Goal: Check status

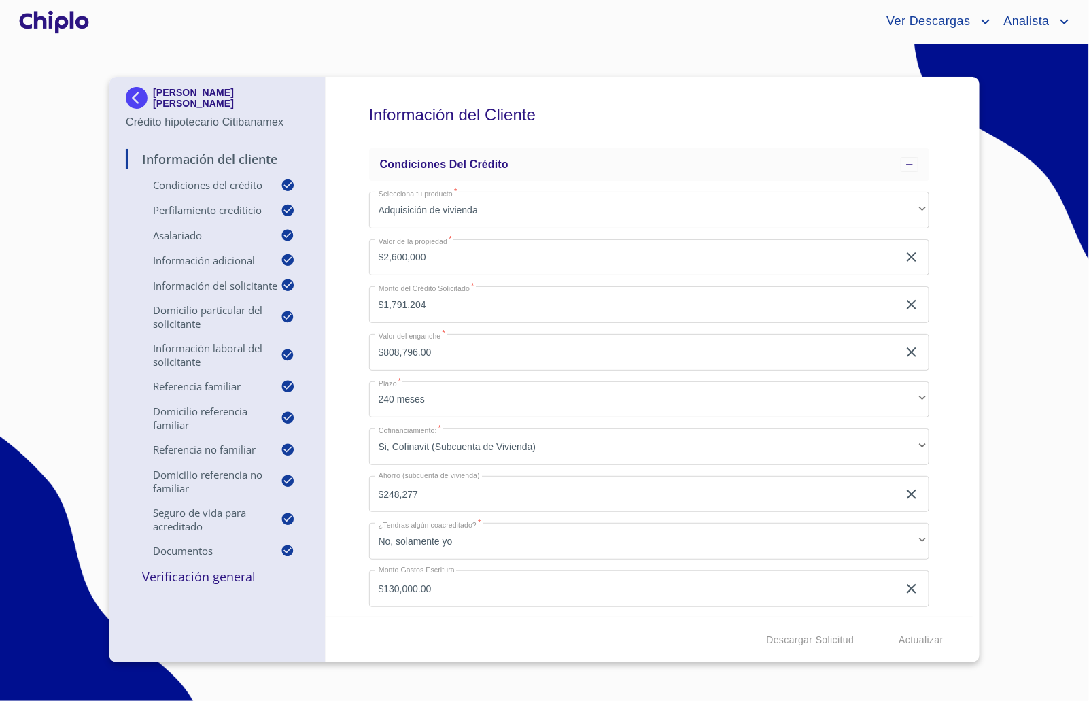
click at [135, 93] on img at bounding box center [139, 98] width 27 height 22
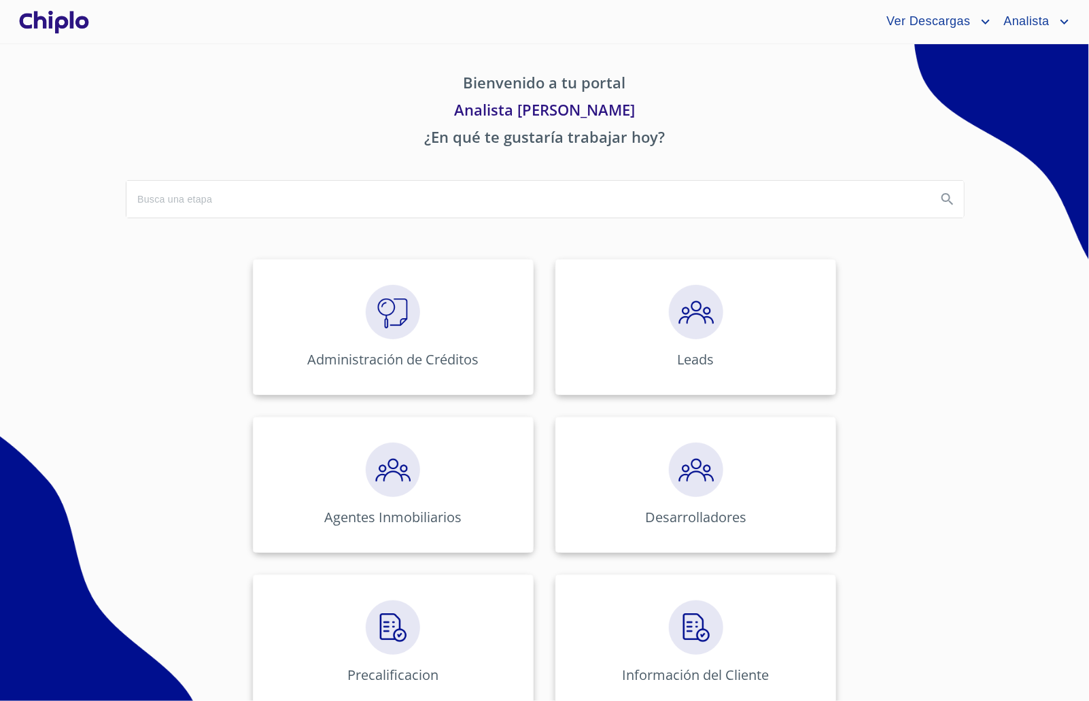
scroll to position [490, 0]
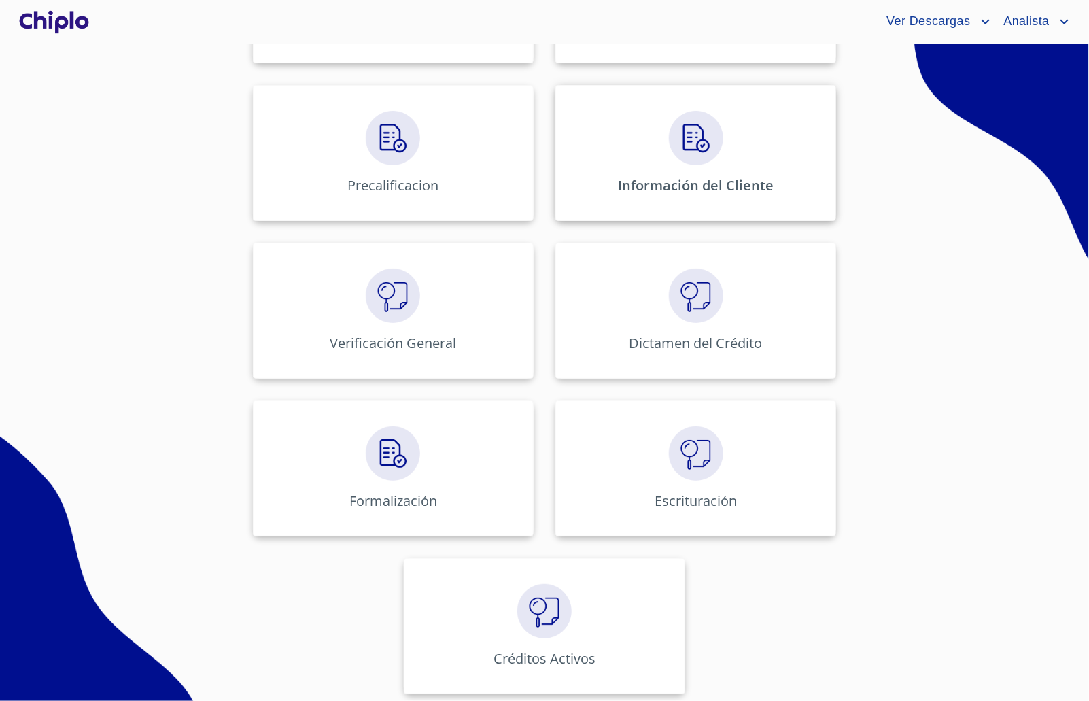
click at [627, 204] on div "Información del Cliente" at bounding box center [696, 153] width 281 height 136
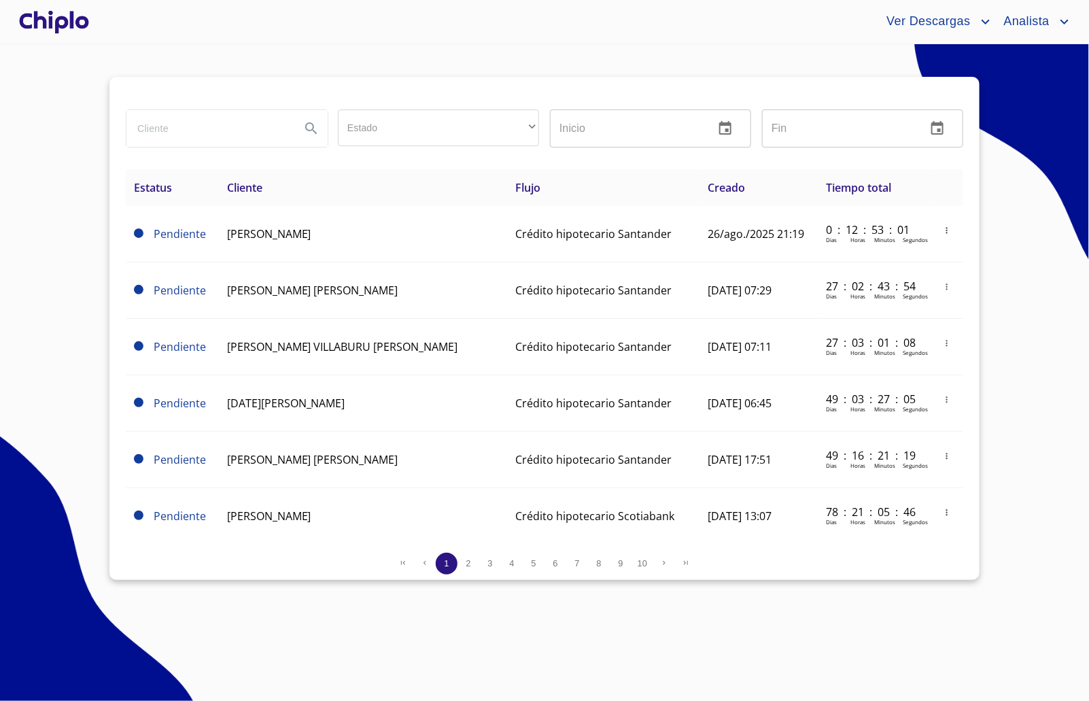
click at [204, 136] on input "search" at bounding box center [207, 128] width 163 height 37
type input "Francisco"
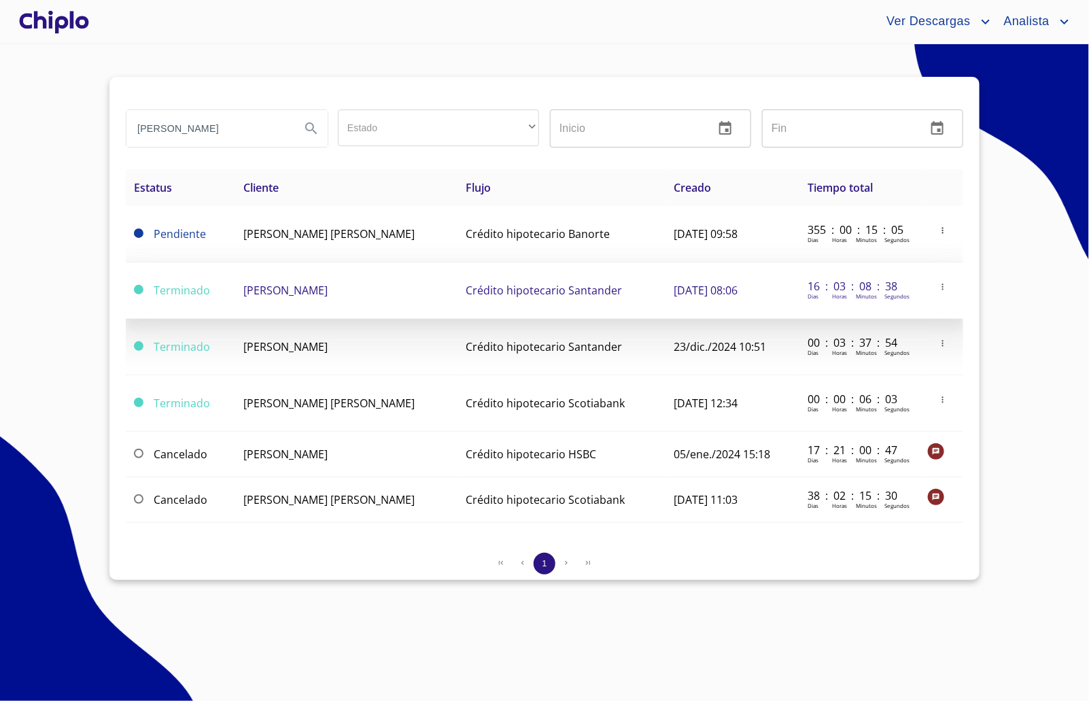
click at [328, 294] on span "FRANCISCO JOSUE CARRILLO BALLESTEROS" at bounding box center [285, 290] width 84 height 15
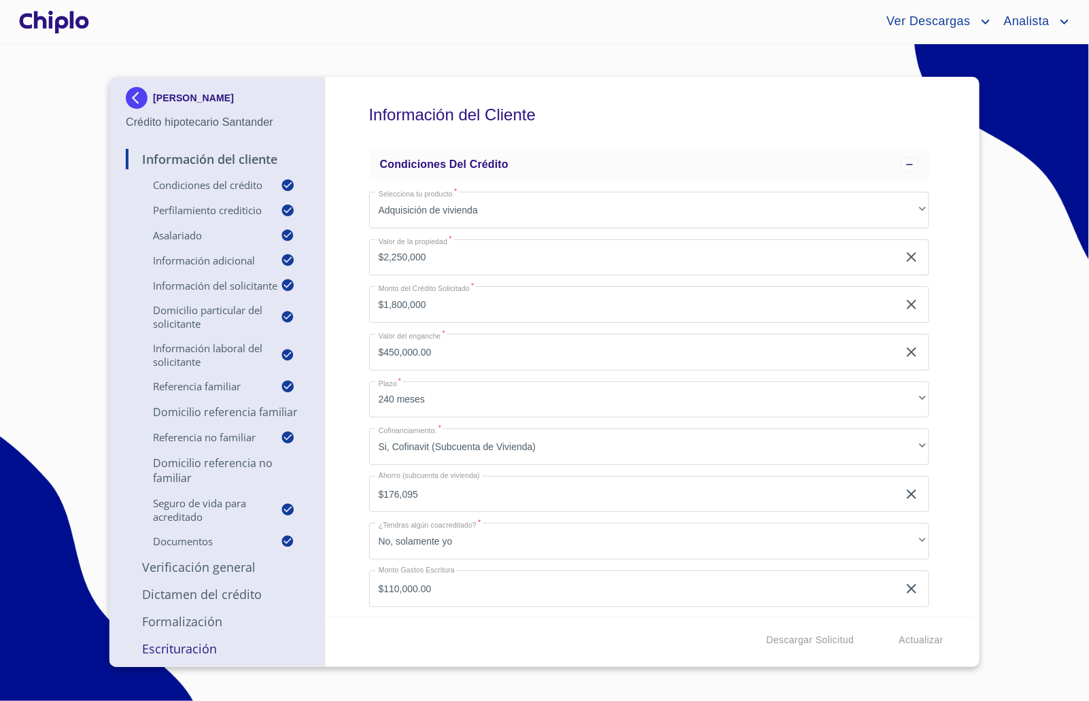
click at [368, 52] on section "FRANCISCO JOSUE CARRILLO BALLESTEROS Crédito hipotecario Santander Información …" at bounding box center [544, 372] width 1089 height 657
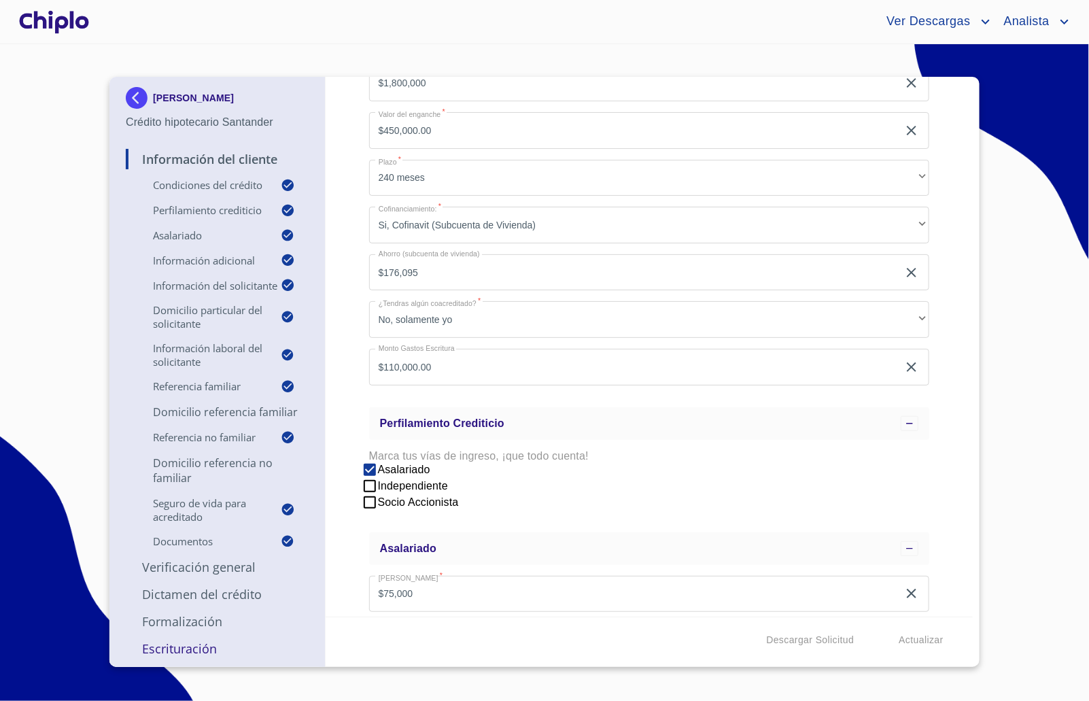
click at [214, 420] on p "Domicilio Referencia Familiar" at bounding box center [217, 412] width 183 height 15
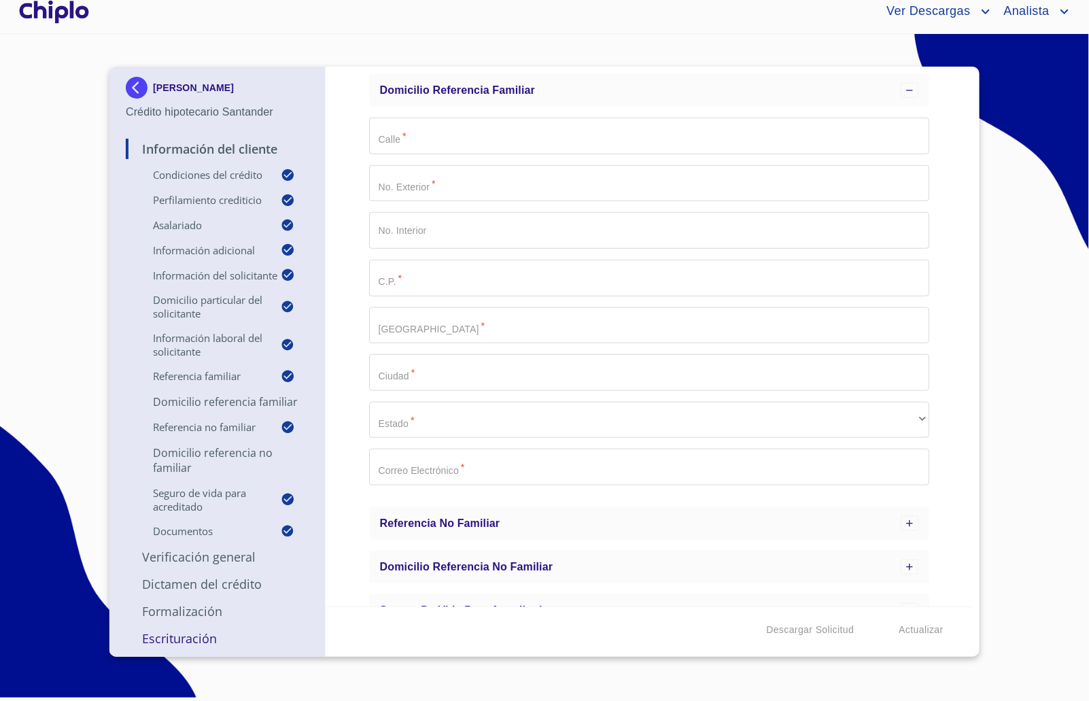
scroll to position [413, 0]
